Goal: Find specific page/section

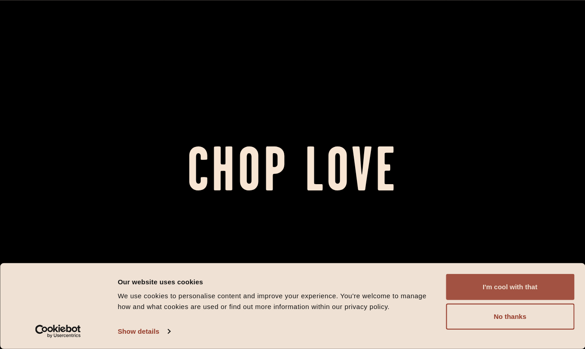
drag, startPoint x: 533, startPoint y: 288, endPoint x: 528, endPoint y: 285, distance: 5.9
click at [533, 288] on button "I'm cool with that" at bounding box center [510, 287] width 128 height 26
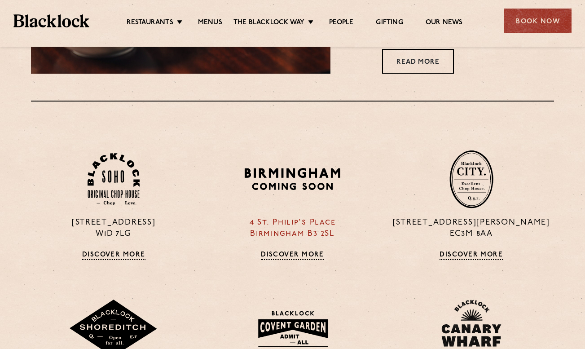
scroll to position [558, 0]
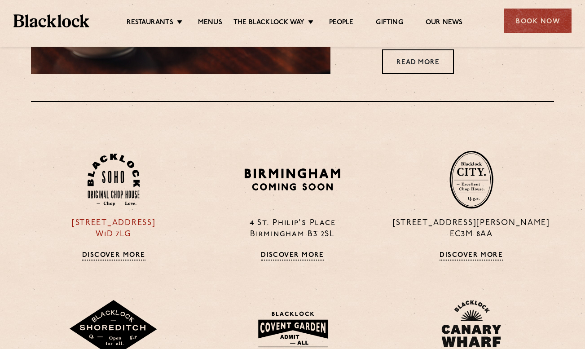
drag, startPoint x: 133, startPoint y: 237, endPoint x: 57, endPoint y: 221, distance: 77.9
click at [57, 221] on p "24 Great Windmill Street W1D 7LG" at bounding box center [113, 229] width 165 height 22
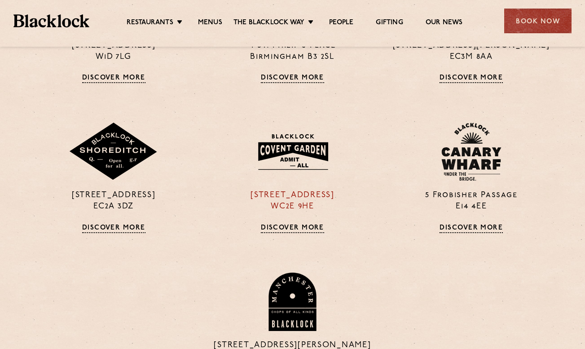
scroll to position [736, 0]
click at [327, 161] on img at bounding box center [292, 151] width 87 height 47
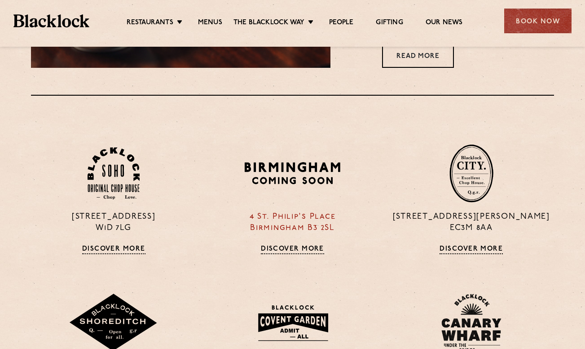
scroll to position [564, 0]
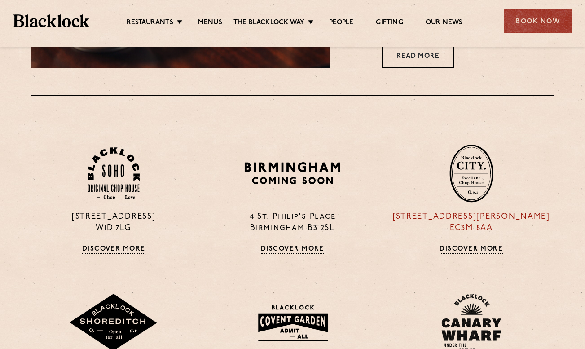
click at [476, 195] on img at bounding box center [472, 173] width 44 height 58
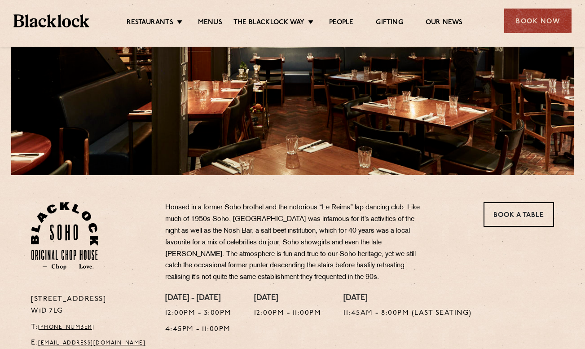
scroll to position [138, 0]
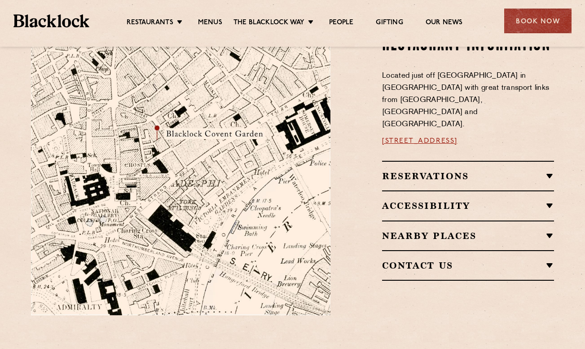
scroll to position [519, 0]
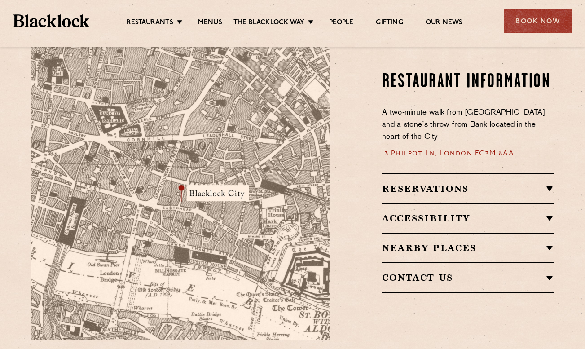
scroll to position [522, 0]
